Goal: Find specific page/section: Find specific page/section

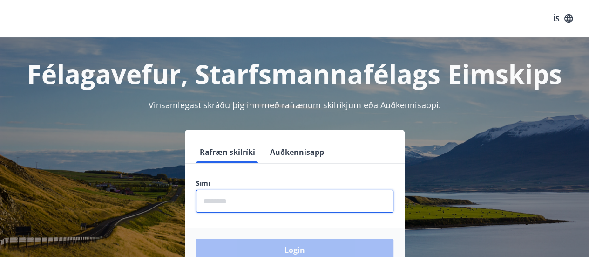
click at [324, 194] on input "phone" at bounding box center [294, 201] width 197 height 23
type input "********"
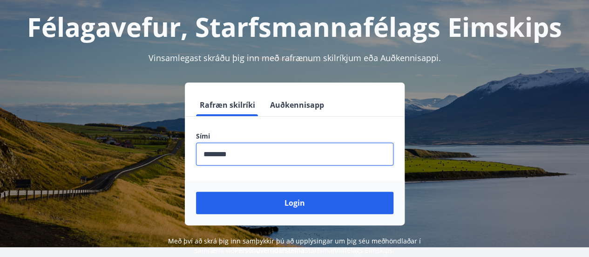
scroll to position [54, 0]
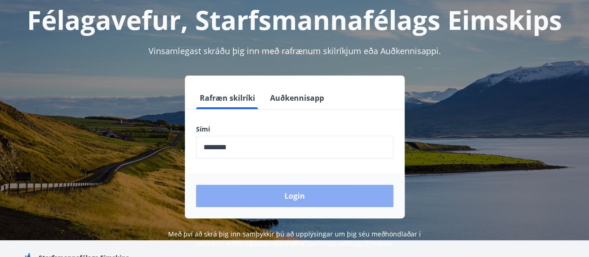
click at [284, 189] on button "Login" at bounding box center [294, 195] width 197 height 22
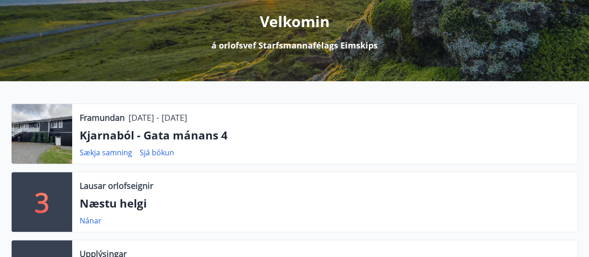
scroll to position [116, 0]
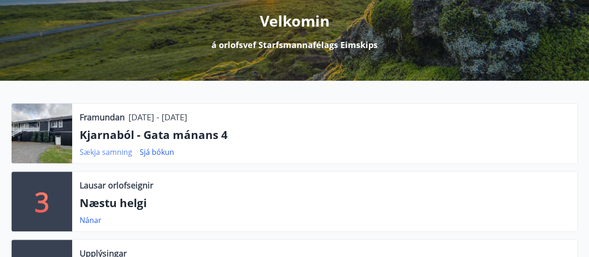
click at [116, 151] on link "Sækja samning" at bounding box center [106, 152] width 53 height 10
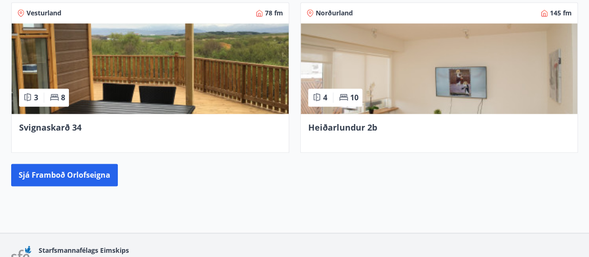
scroll to position [621, 0]
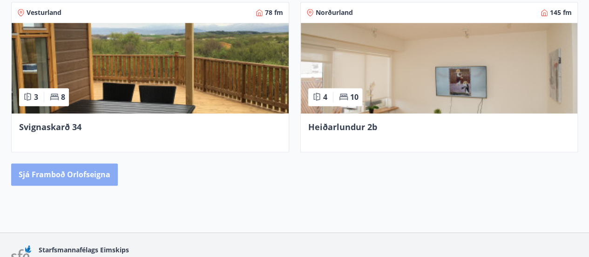
click at [88, 169] on button "Sjá framboð orlofseigna" at bounding box center [64, 174] width 107 height 22
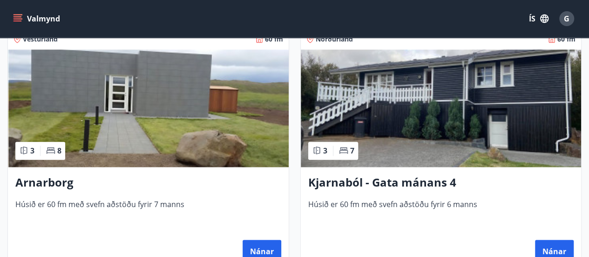
scroll to position [684, 0]
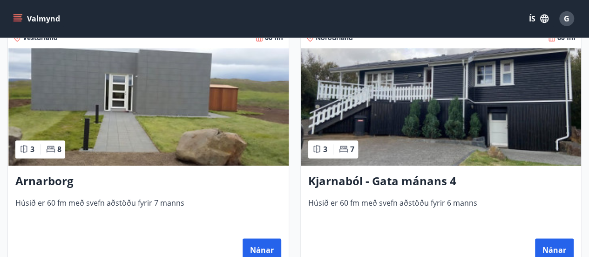
click at [426, 127] on img at bounding box center [441, 106] width 281 height 117
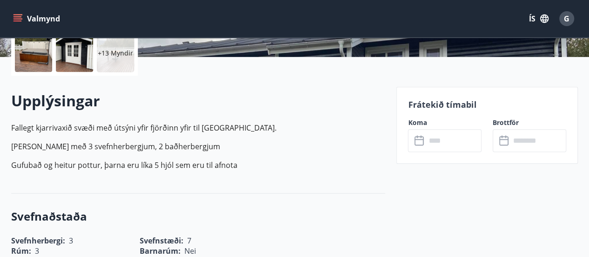
scroll to position [213, 0]
